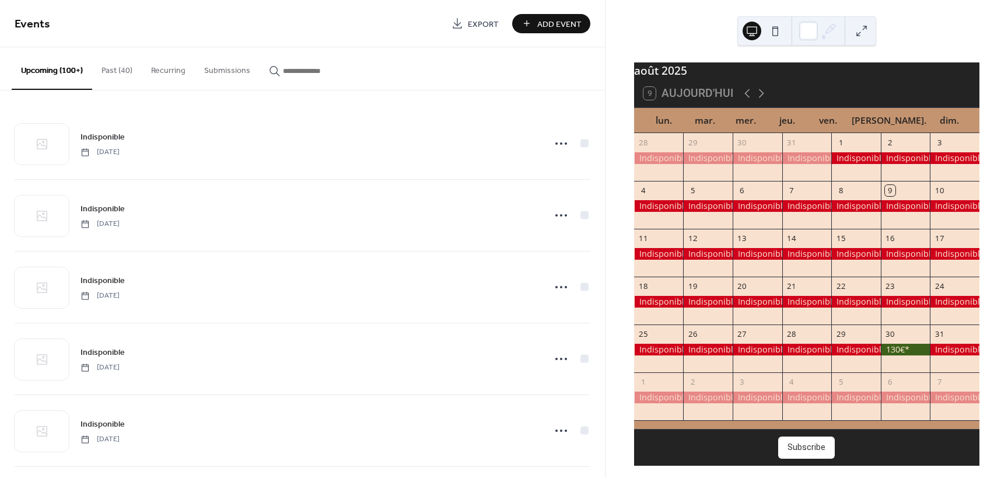
click at [109, 69] on button "Past (40)" at bounding box center [117, 67] width 50 height 41
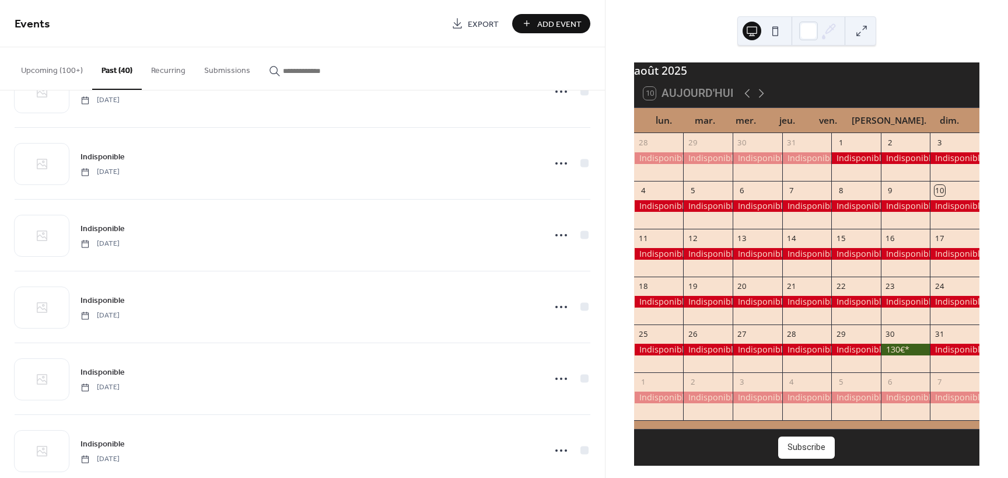
scroll to position [467, 0]
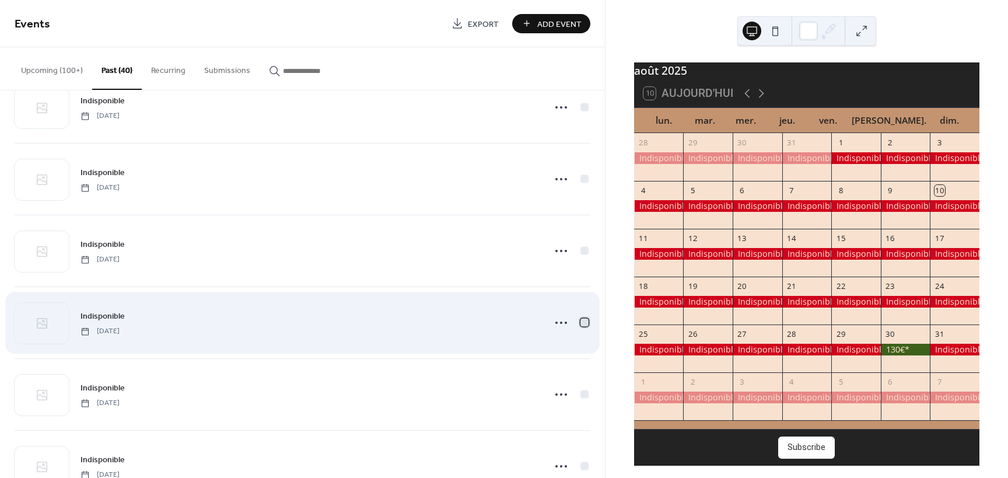
click at [580, 322] on div at bounding box center [584, 322] width 8 height 8
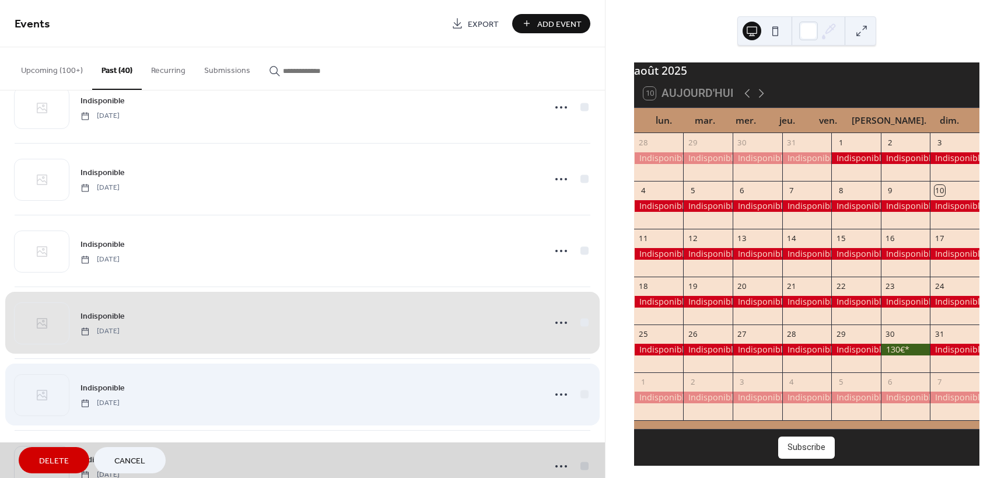
click at [581, 391] on div "Indisponible [DATE]" at bounding box center [303, 394] width 576 height 72
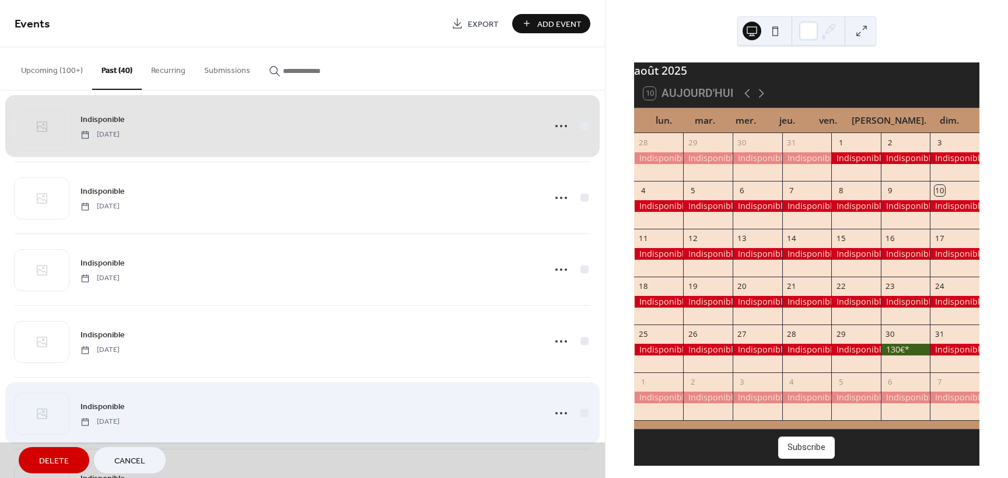
scroll to position [758, 0]
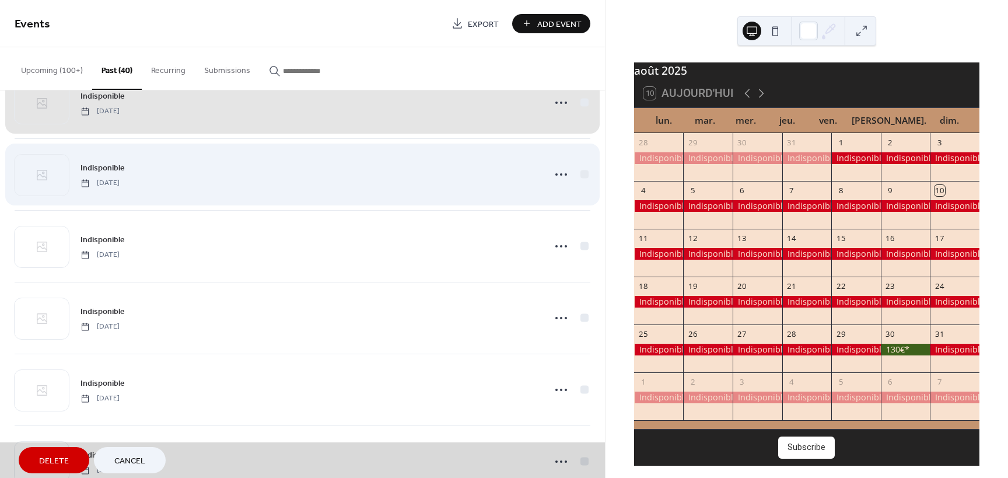
click at [578, 174] on div "Indisponible [DATE]" at bounding box center [303, 174] width 576 height 72
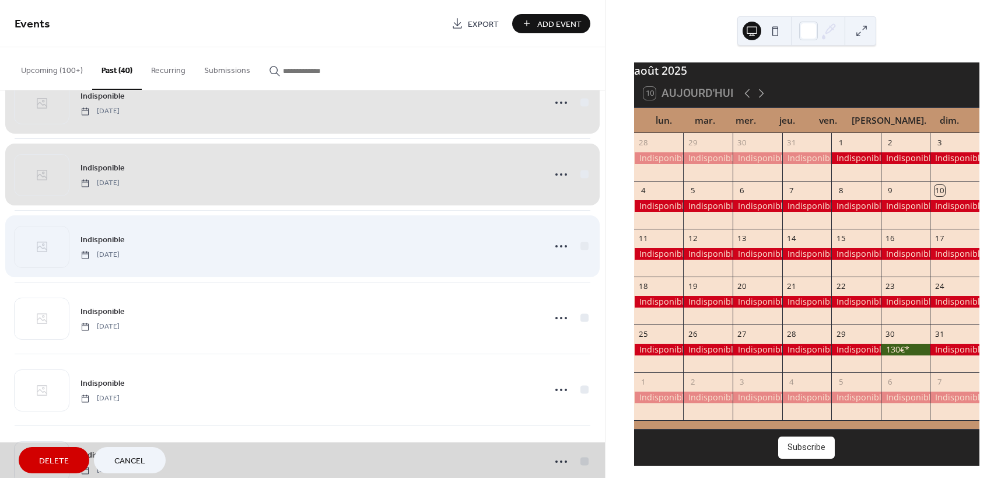
click at [581, 244] on div "Indisponible [DATE]" at bounding box center [303, 246] width 576 height 72
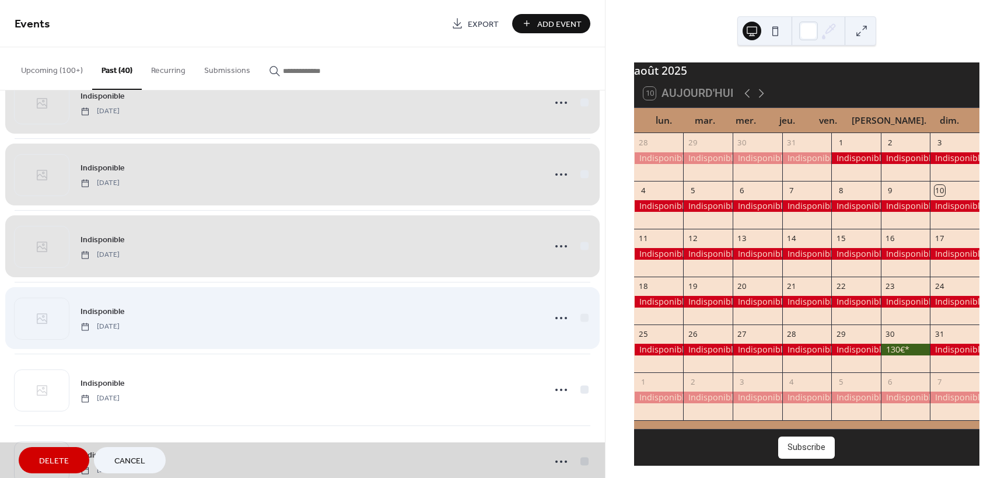
drag, startPoint x: 582, startPoint y: 313, endPoint x: 584, endPoint y: 337, distance: 24.0
click at [582, 313] on div "Indisponible [DATE]" at bounding box center [303, 318] width 576 height 72
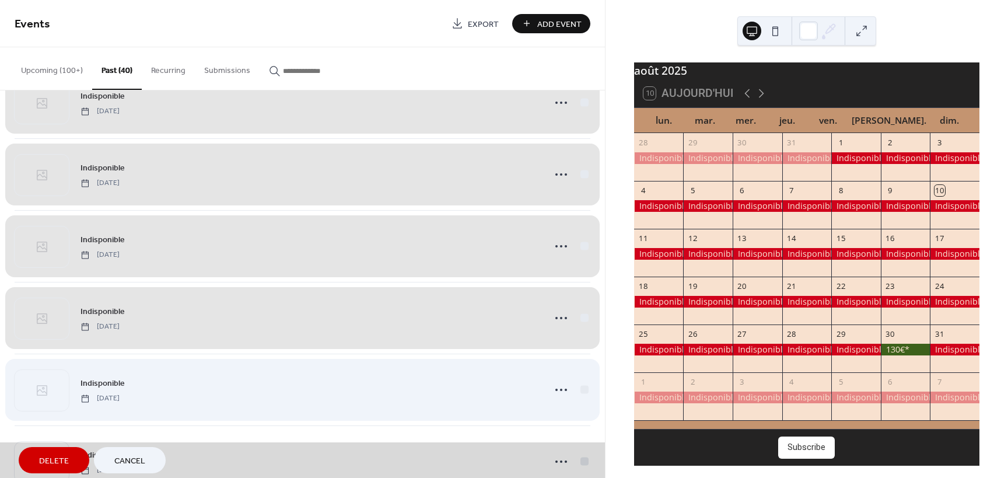
click at [579, 391] on div "Indisponible [DATE]" at bounding box center [303, 390] width 576 height 72
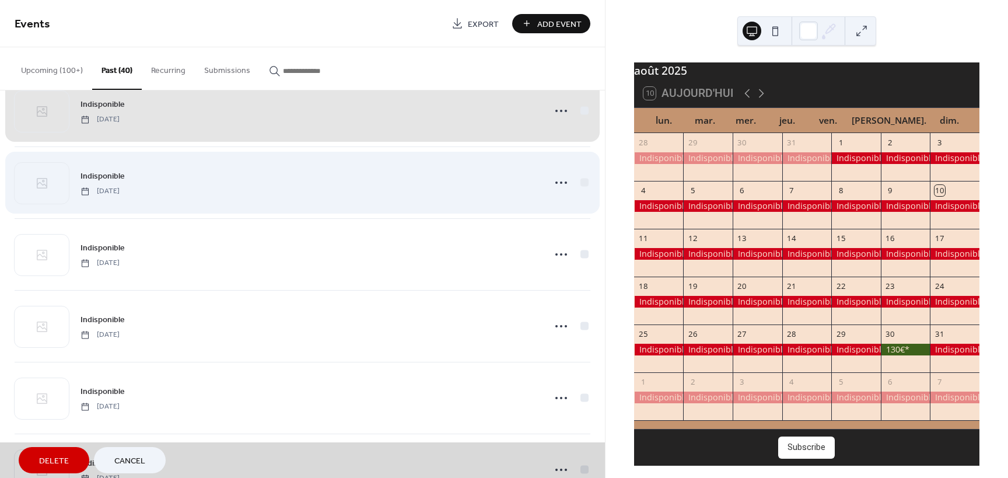
scroll to position [1050, 0]
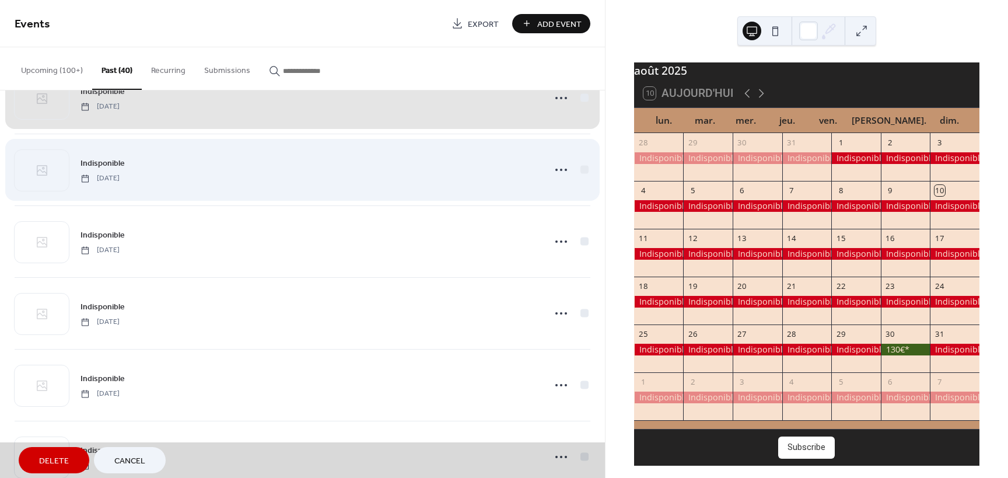
click at [583, 170] on div "Indisponible [DATE]" at bounding box center [303, 170] width 576 height 72
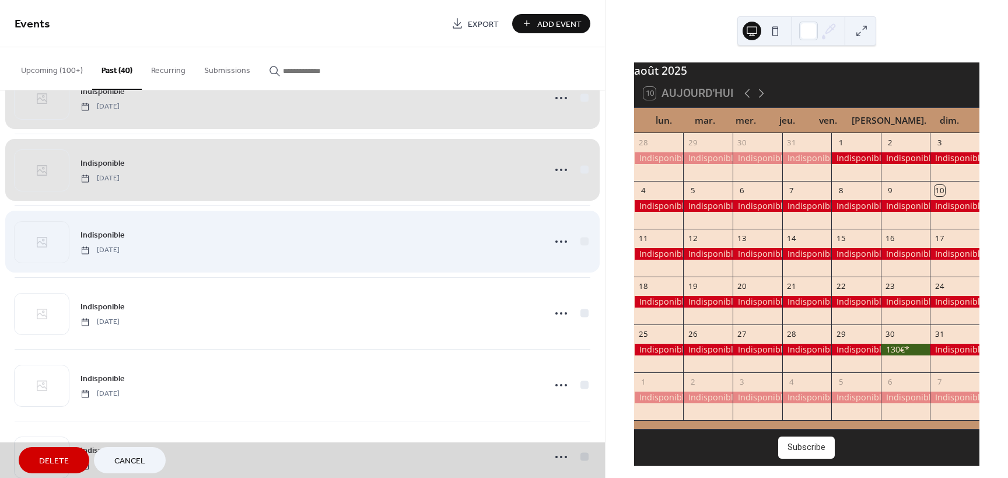
click at [582, 245] on div "Indisponible [DATE]" at bounding box center [303, 241] width 576 height 72
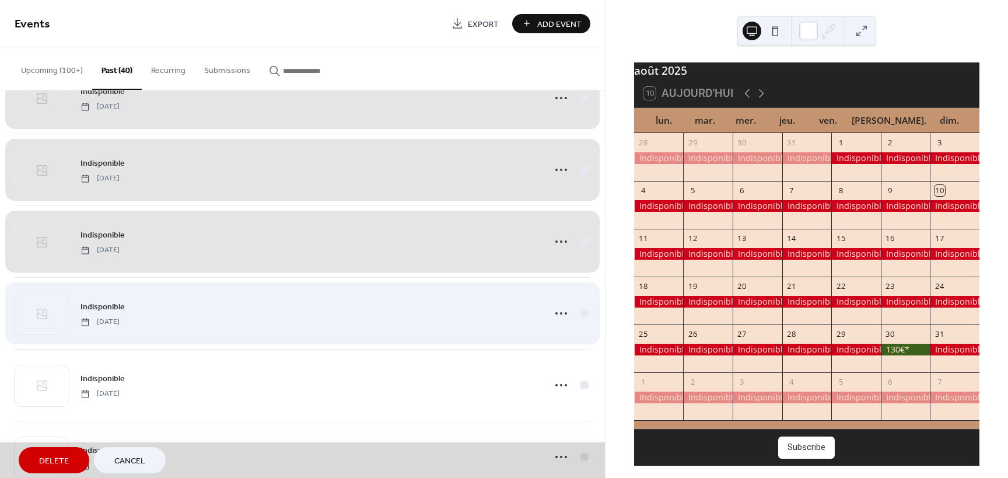
click at [580, 312] on div "Indisponible [DATE]" at bounding box center [303, 313] width 576 height 72
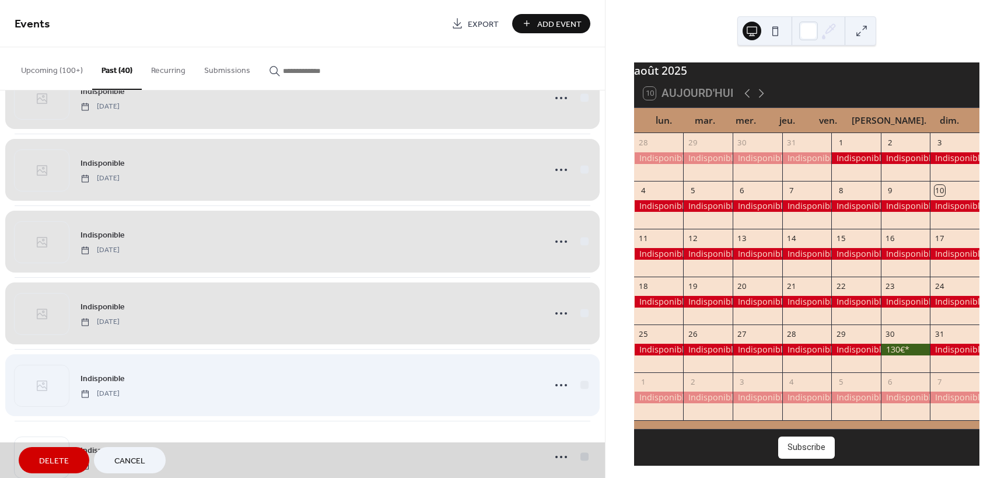
click at [584, 380] on div "Indisponible [DATE]" at bounding box center [303, 385] width 576 height 72
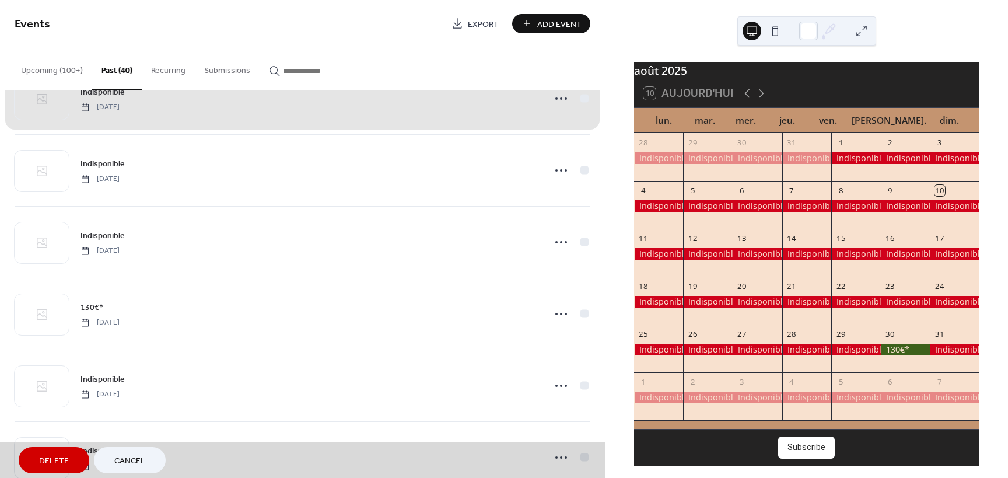
scroll to position [1342, 0]
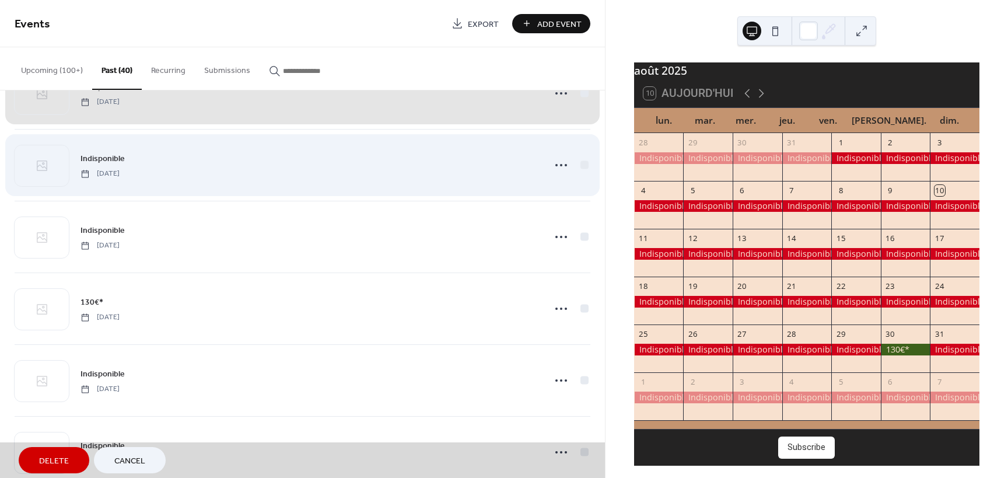
click at [583, 165] on div "Indisponible [DATE]" at bounding box center [303, 165] width 576 height 72
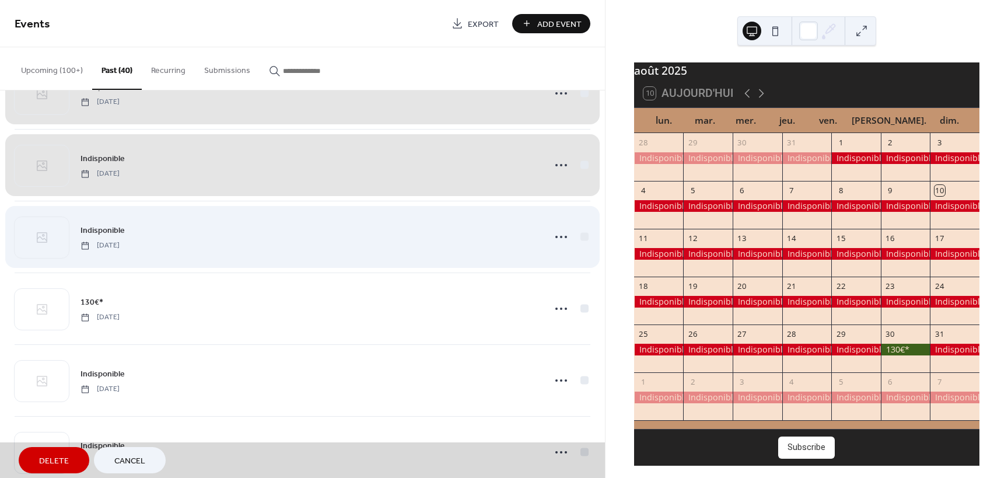
click at [582, 232] on div "Indisponible [DATE]" at bounding box center [303, 237] width 576 height 72
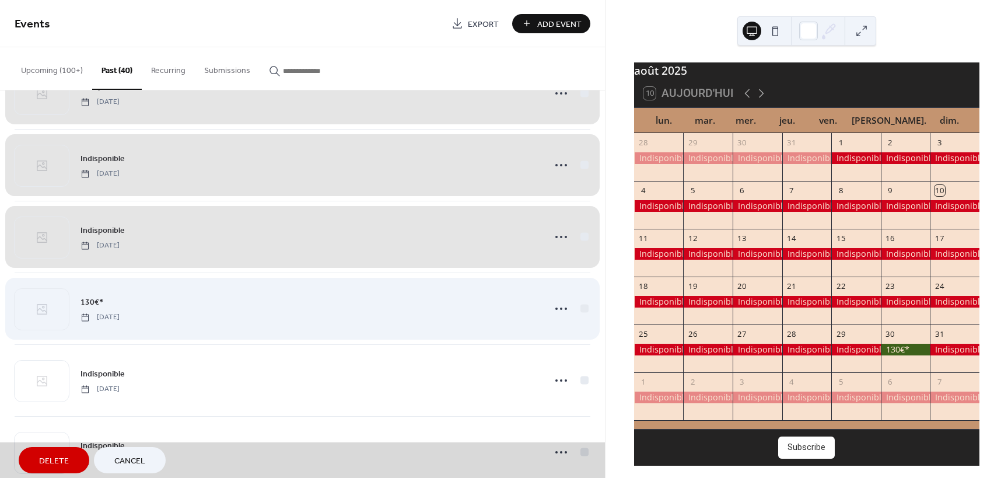
click at [583, 311] on div "130€* [DATE]" at bounding box center [303, 308] width 576 height 72
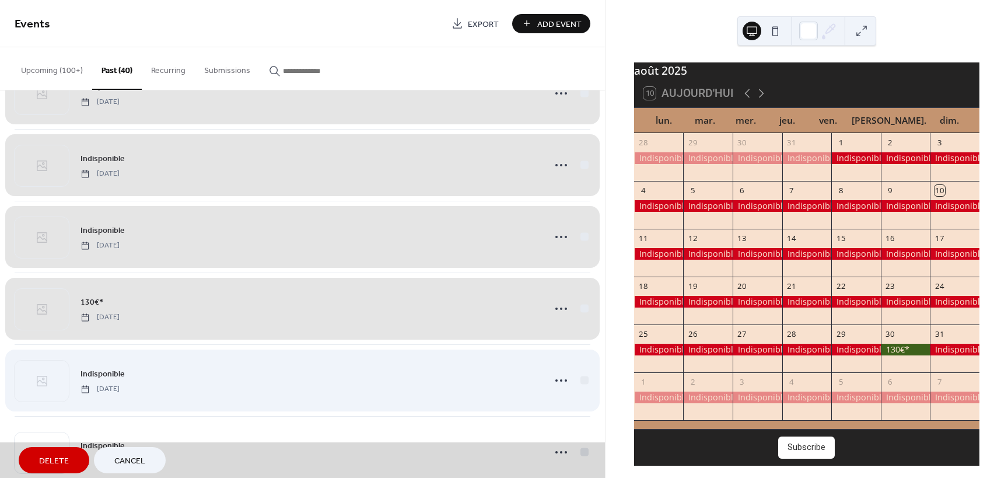
click at [582, 381] on div "Indisponible [DATE]" at bounding box center [303, 380] width 576 height 72
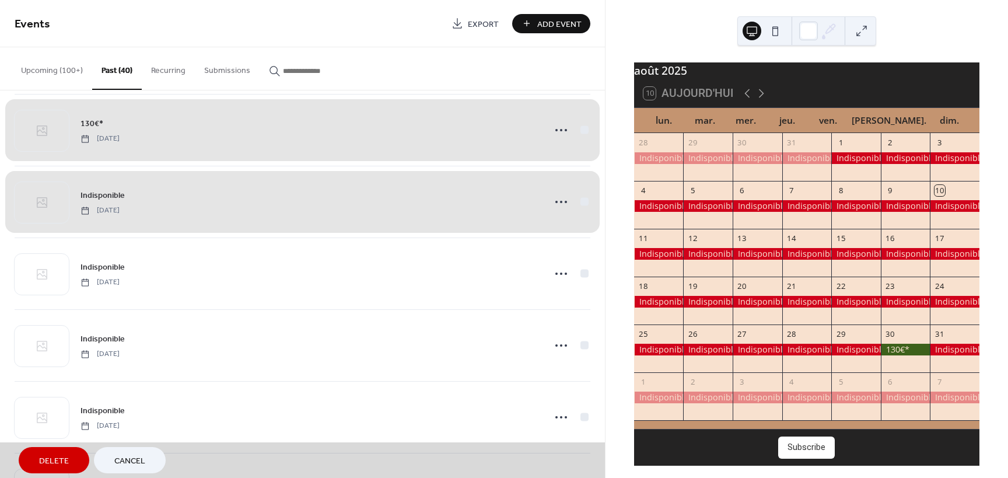
scroll to position [1575, 0]
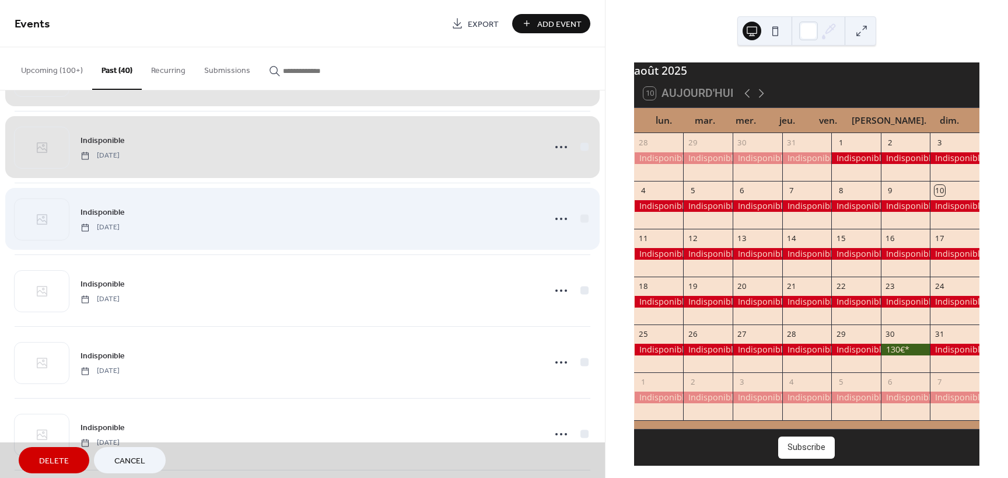
click at [577, 216] on div "Indisponible [DATE]" at bounding box center [303, 219] width 576 height 72
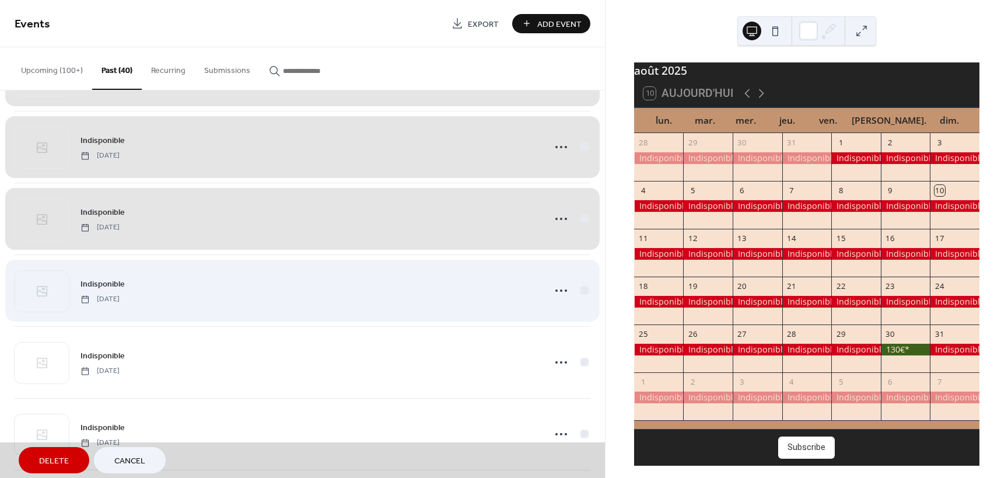
click at [582, 290] on div "Indisponible [DATE]" at bounding box center [303, 290] width 576 height 72
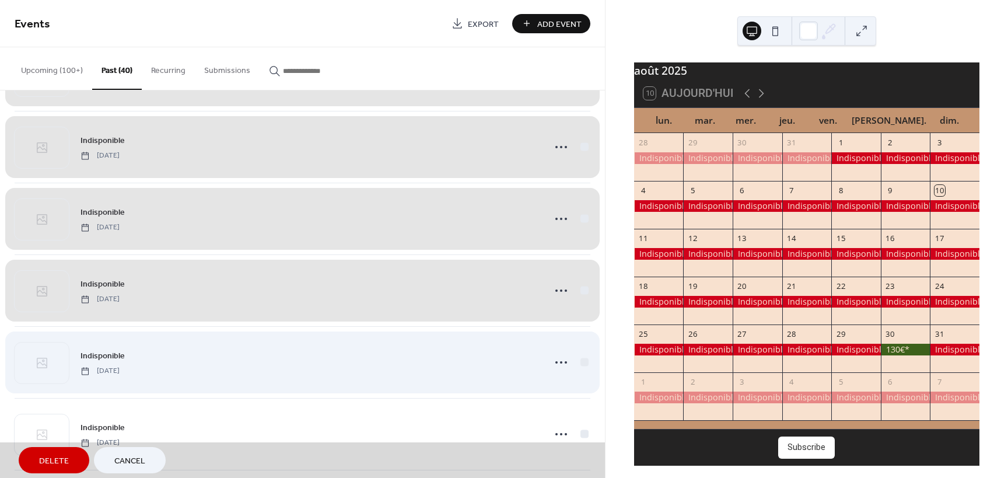
click at [579, 363] on div "Indisponible [DATE]" at bounding box center [303, 362] width 576 height 72
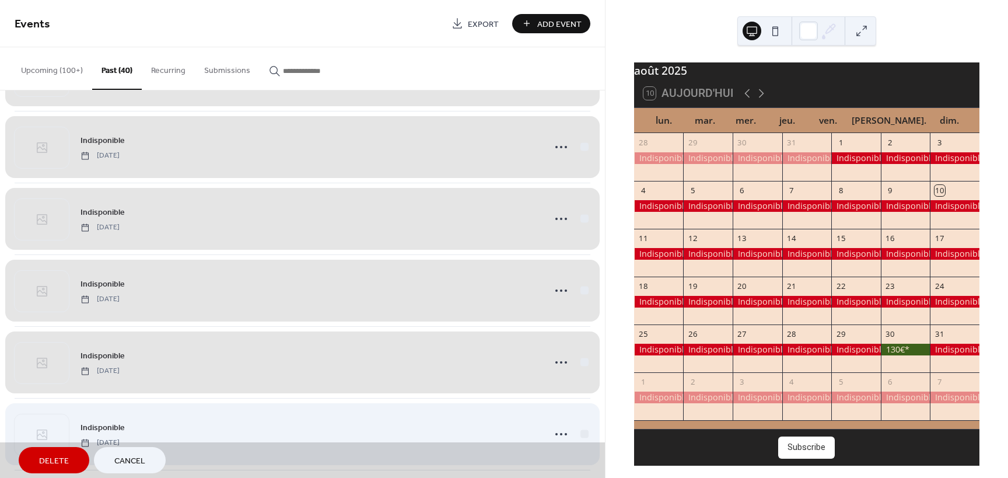
click at [583, 431] on div "Indisponible [DATE]" at bounding box center [303, 434] width 576 height 72
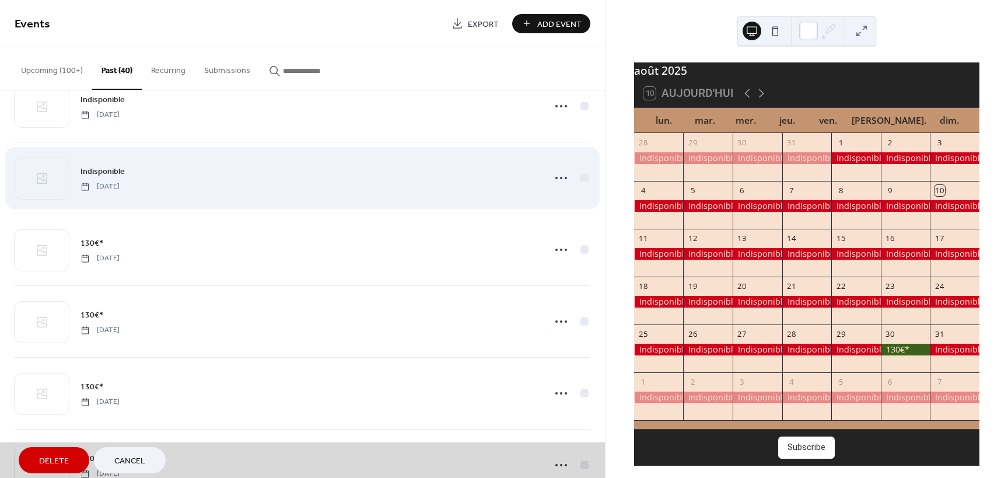
scroll to position [1858, 0]
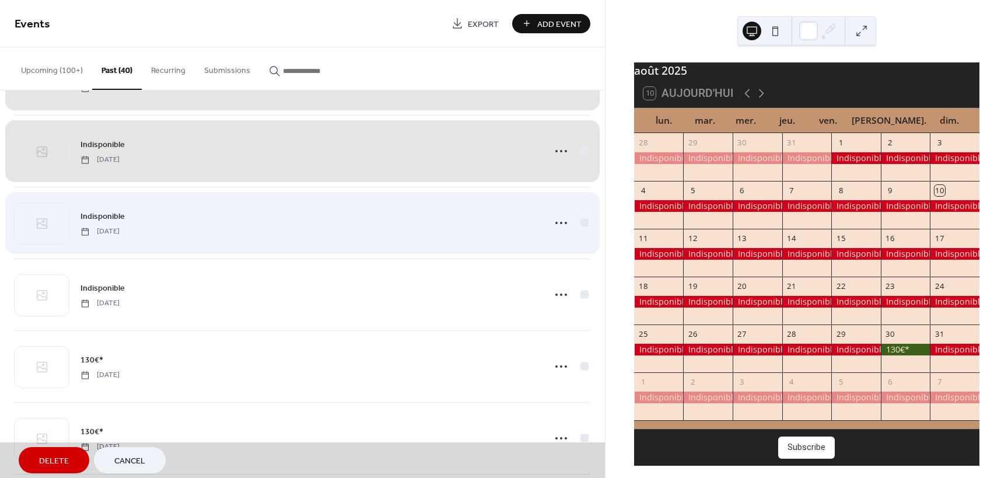
click at [582, 226] on div "Indisponible [DATE]" at bounding box center [303, 223] width 576 height 72
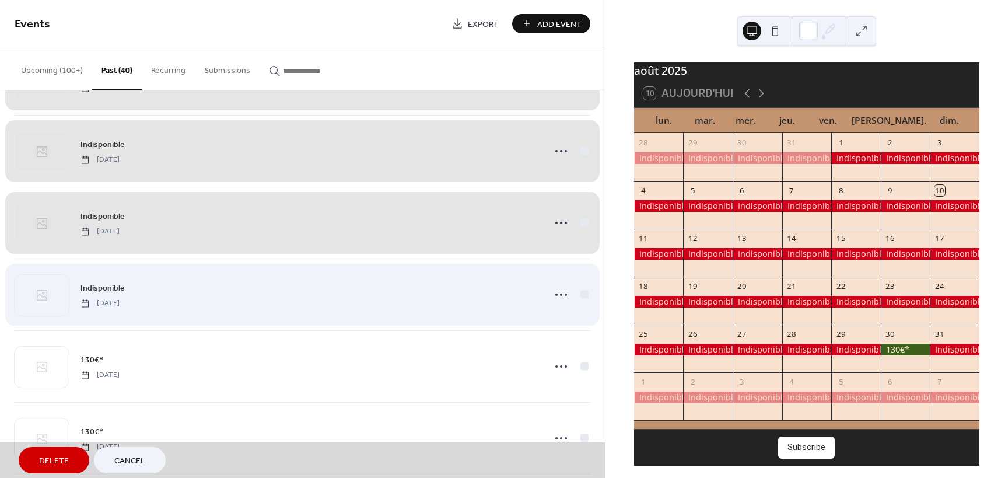
click at [581, 298] on div "Indisponible [DATE]" at bounding box center [303, 294] width 576 height 72
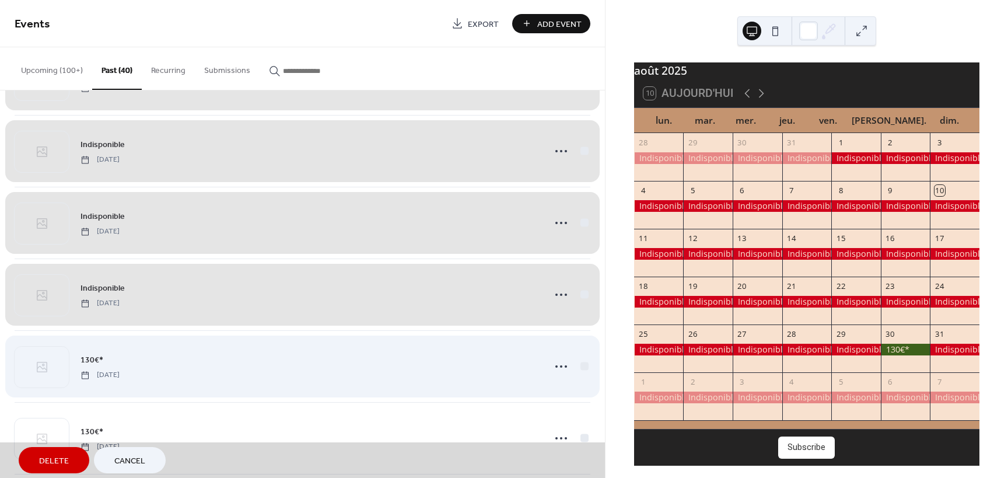
click at [582, 365] on div "130€* [DATE]" at bounding box center [303, 366] width 576 height 72
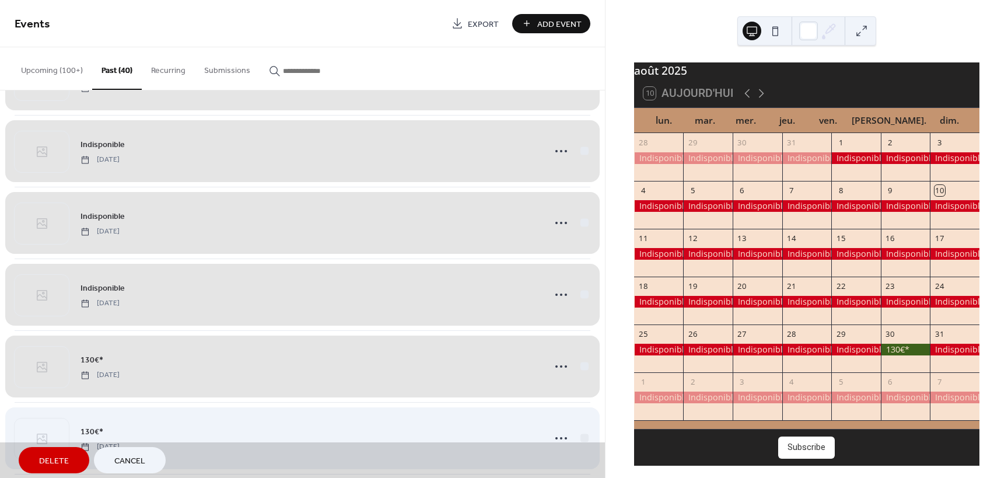
click at [583, 433] on div "130€* [DATE]" at bounding box center [303, 438] width 576 height 72
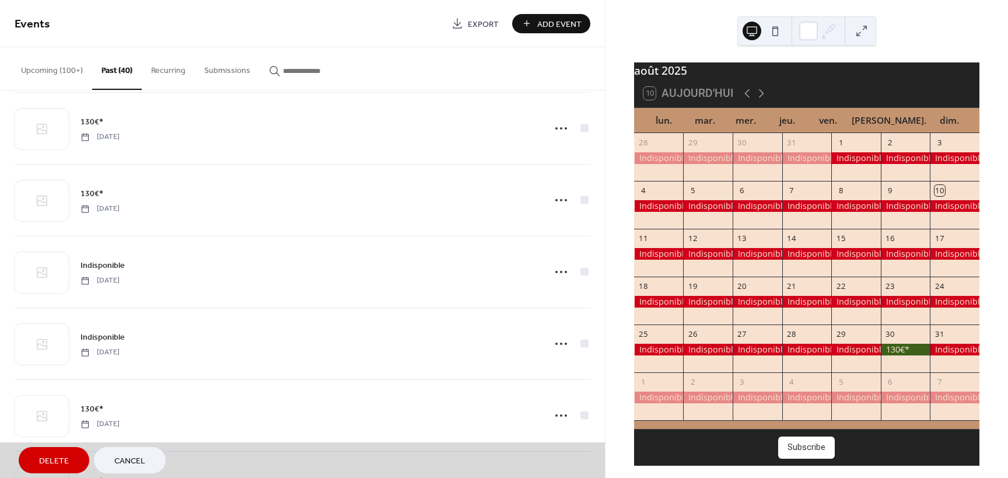
scroll to position [2208, 0]
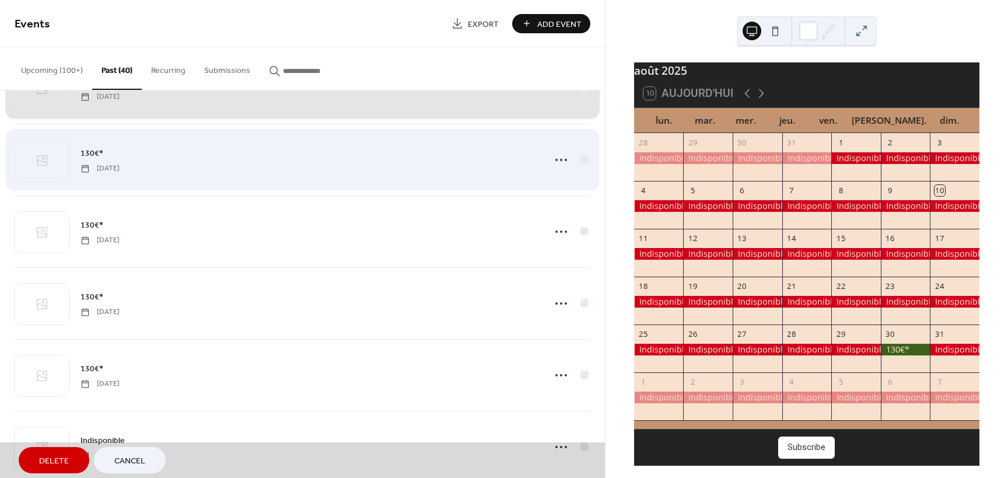
click at [581, 160] on div "130€* [DATE]" at bounding box center [303, 160] width 576 height 72
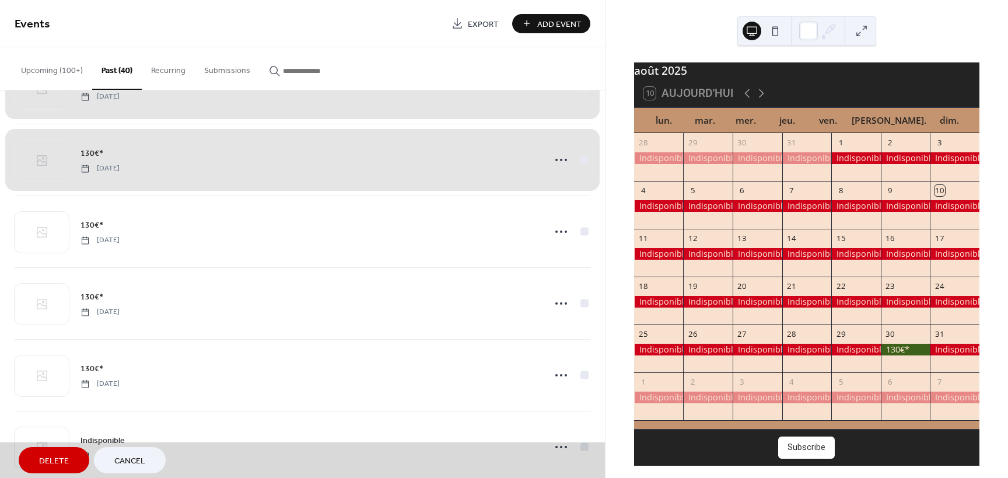
click at [582, 233] on div "130€* [DATE]" at bounding box center [303, 231] width 576 height 72
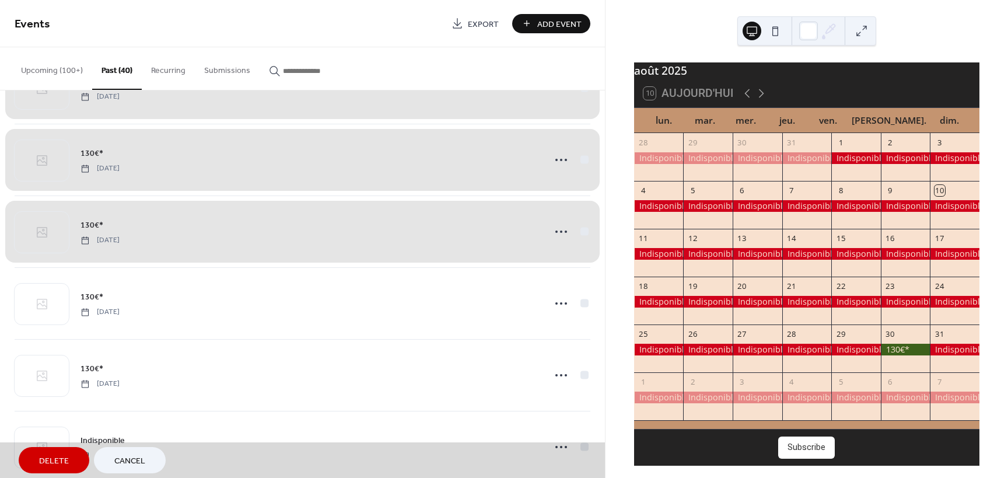
click at [582, 303] on div "130€* [DATE]" at bounding box center [303, 303] width 576 height 72
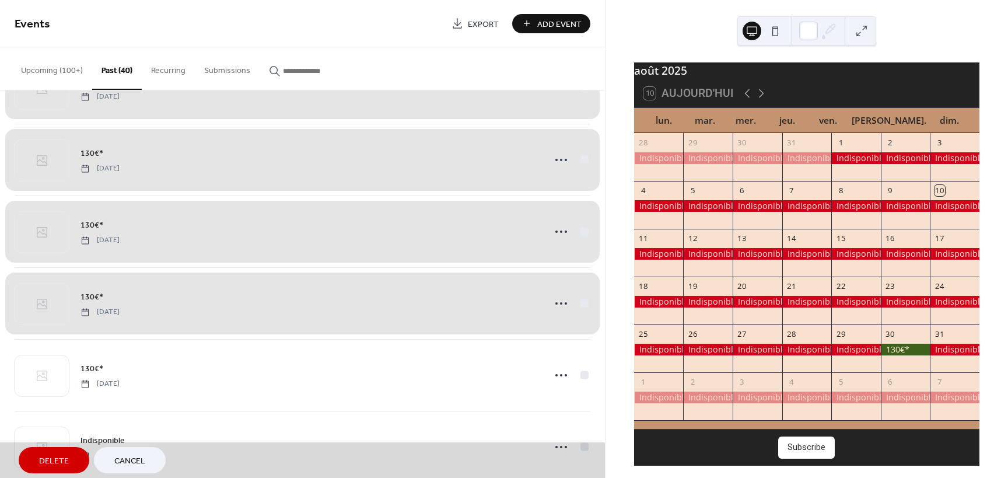
click at [583, 374] on div "130€* [DATE]" at bounding box center [303, 375] width 576 height 72
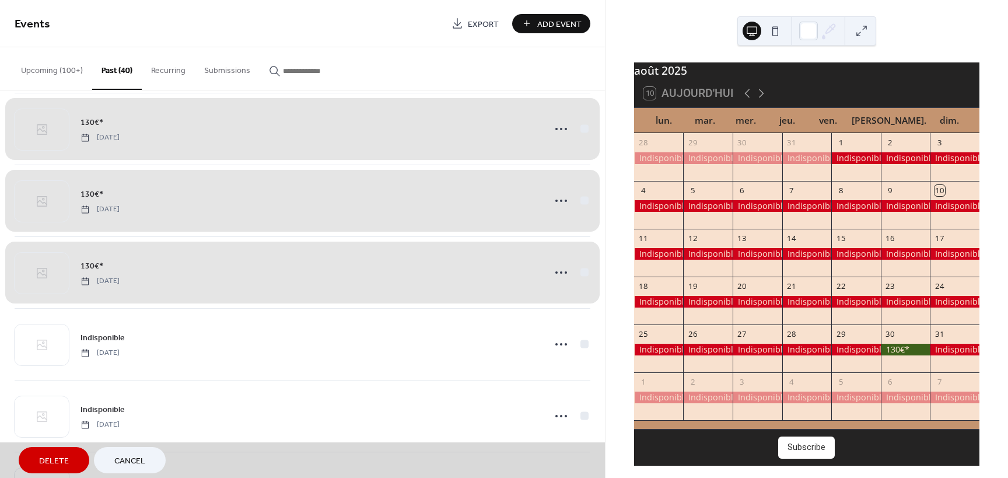
scroll to position [2500, 0]
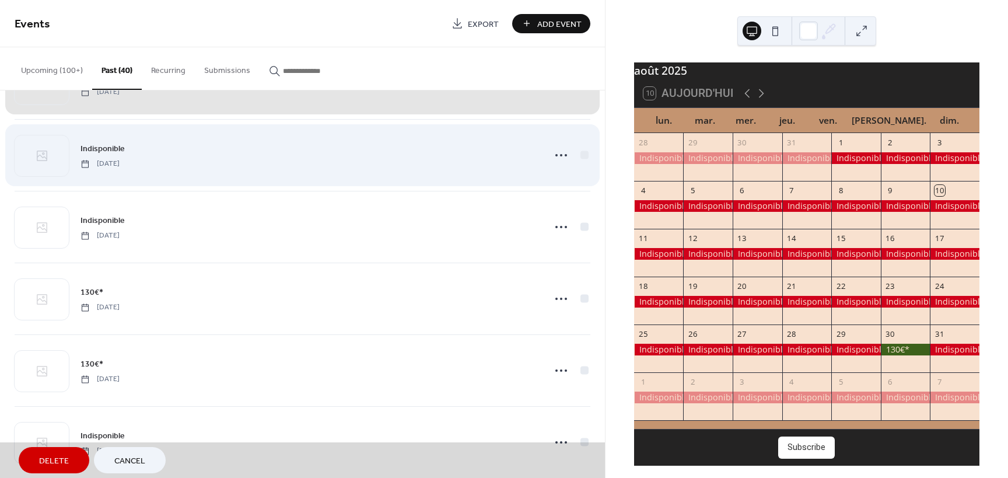
click at [579, 156] on div "Indisponible [DATE]" at bounding box center [303, 155] width 576 height 72
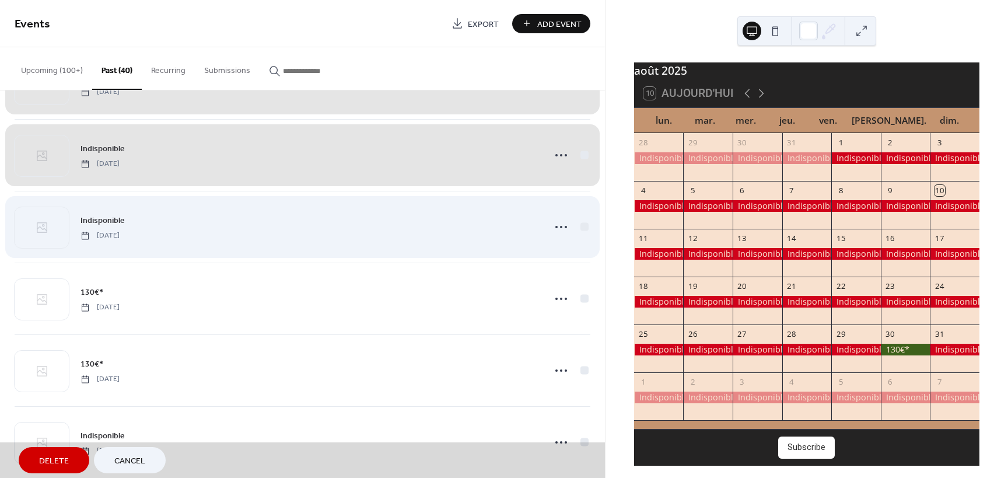
click at [585, 228] on div "Indisponible [DATE]" at bounding box center [303, 227] width 576 height 72
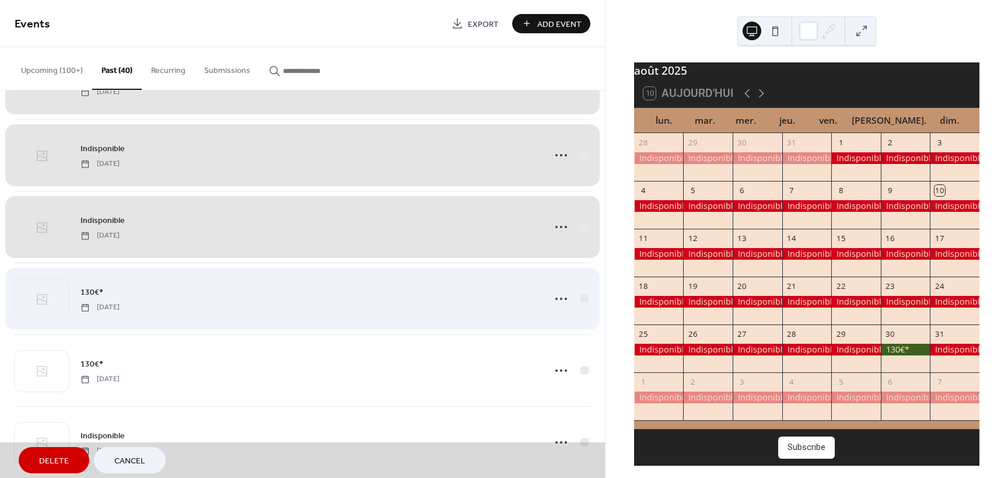
click at [582, 300] on div "130€* [DATE]" at bounding box center [303, 299] width 576 height 72
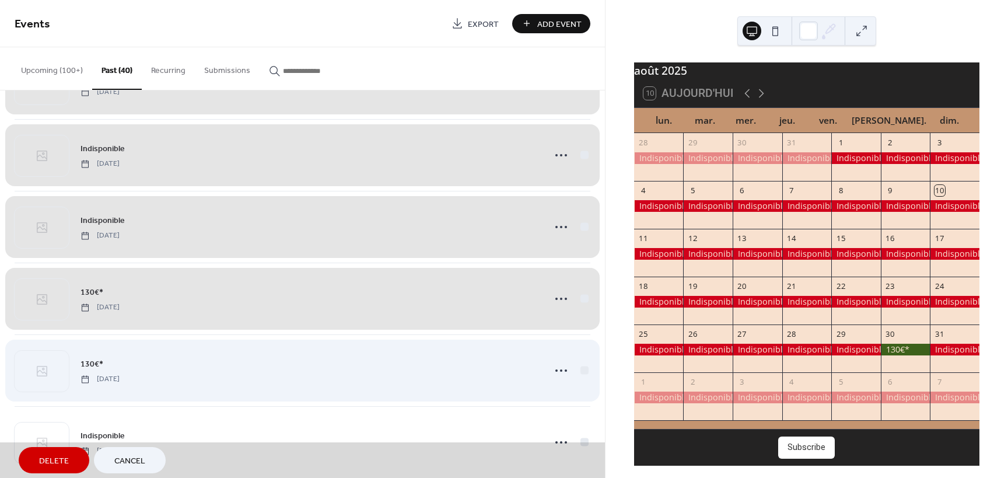
click at [581, 375] on div "130€* [DATE]" at bounding box center [303, 370] width 576 height 72
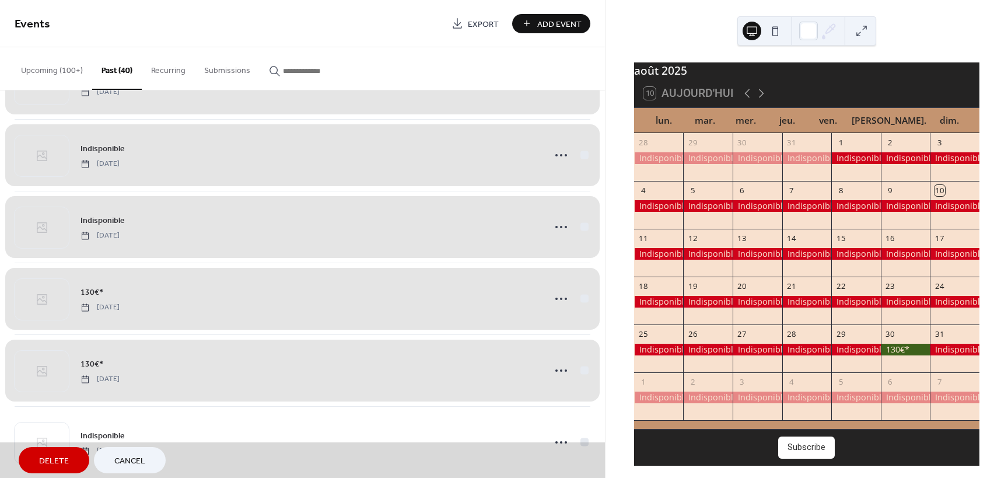
scroll to position [2517, 0]
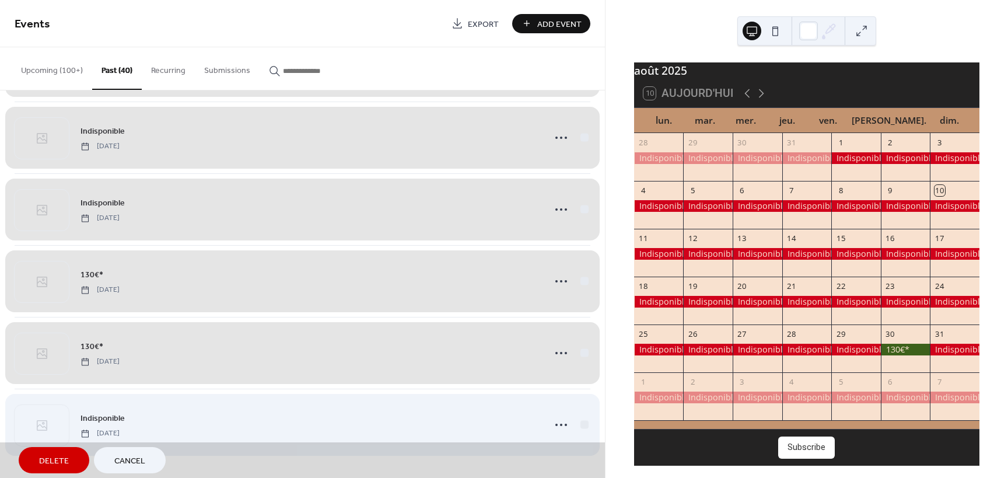
click at [581, 424] on div "Indisponible [DATE]" at bounding box center [303, 425] width 576 height 72
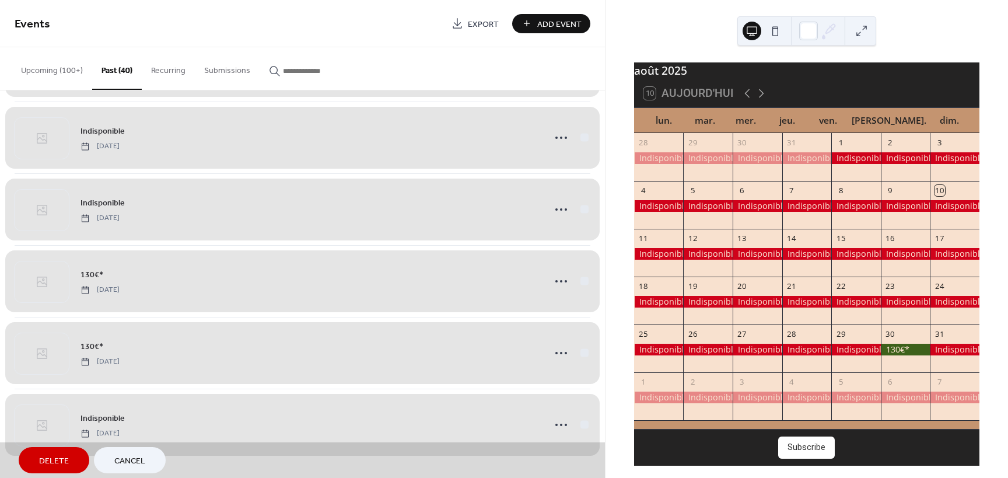
click at [57, 460] on span "Delete" at bounding box center [54, 461] width 30 height 12
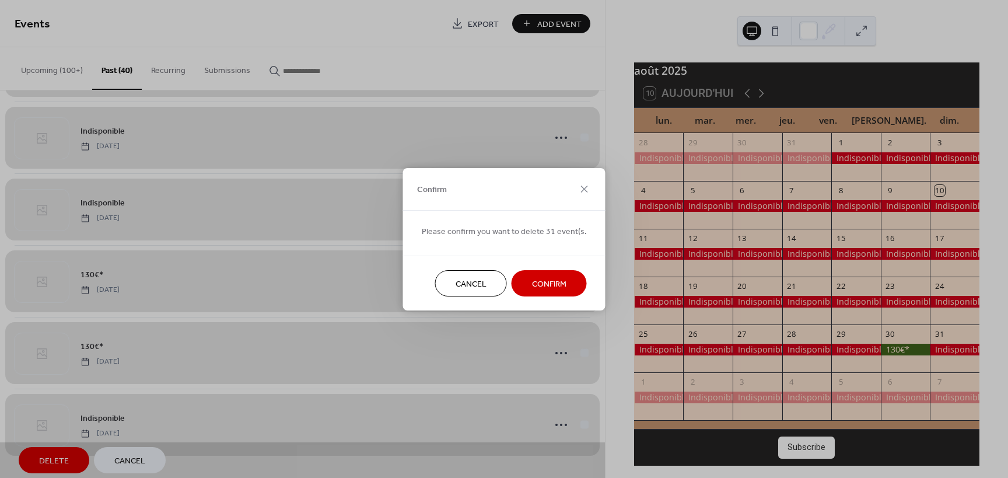
click at [557, 282] on span "Confirm" at bounding box center [549, 284] width 34 height 12
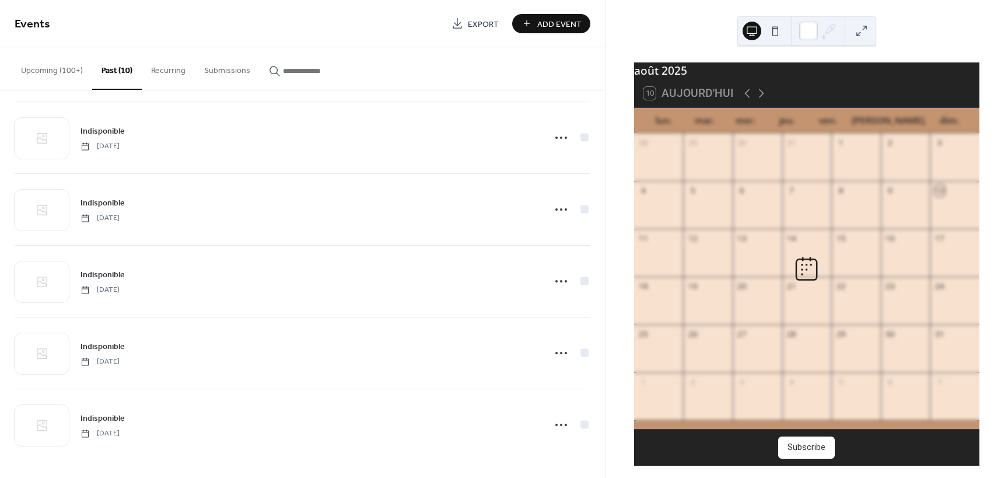
scroll to position [293, 0]
